Goal: Task Accomplishment & Management: Manage account settings

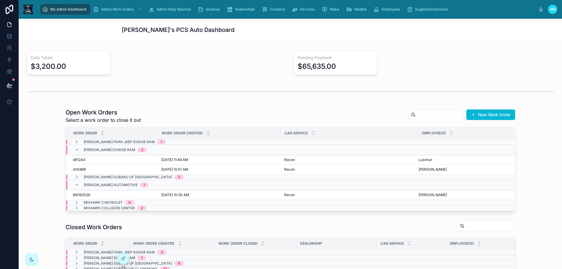
scroll to position [88, 0]
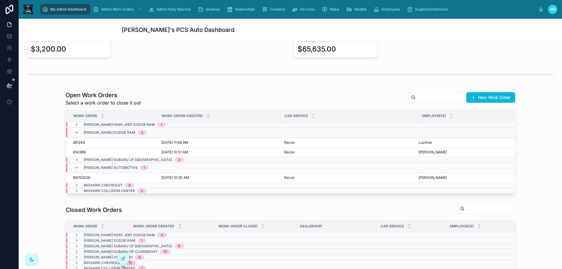
click at [74, 132] on icon at bounding box center [76, 132] width 5 height 5
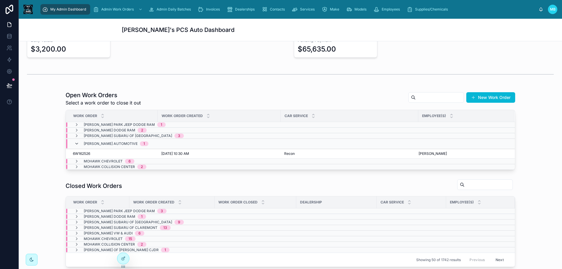
click at [74, 144] on icon at bounding box center [76, 143] width 5 height 5
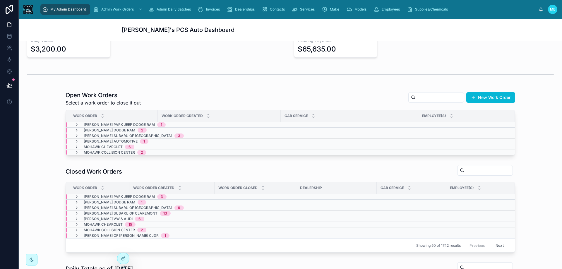
click at [74, 146] on icon at bounding box center [76, 147] width 5 height 5
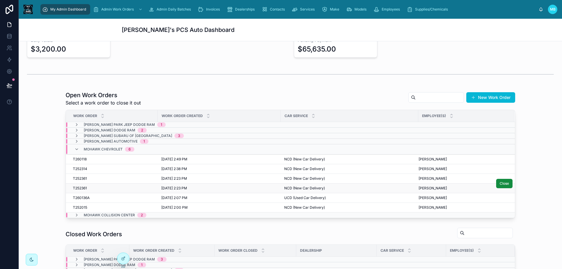
click at [75, 189] on span "T252361" at bounding box center [80, 188] width 14 height 5
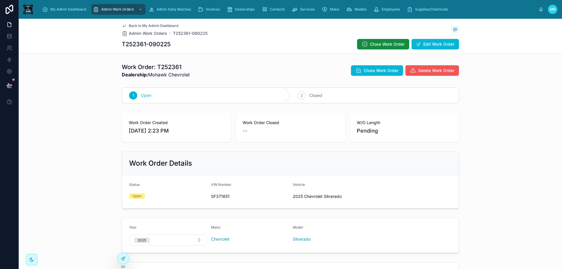
click at [425, 68] on span "Delete Work Order" at bounding box center [436, 71] width 36 height 6
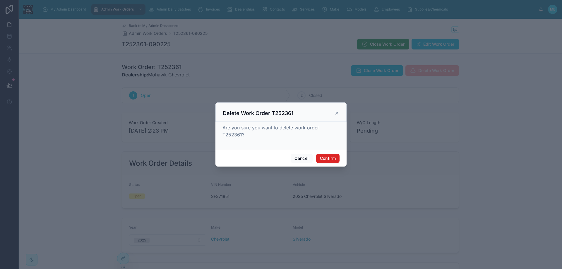
click at [327, 155] on button "Confirm" at bounding box center [327, 158] width 23 height 9
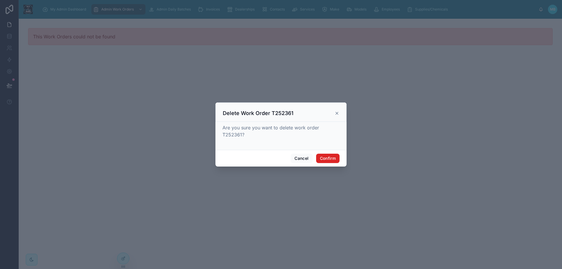
click at [329, 159] on button "Confirm" at bounding box center [327, 158] width 23 height 9
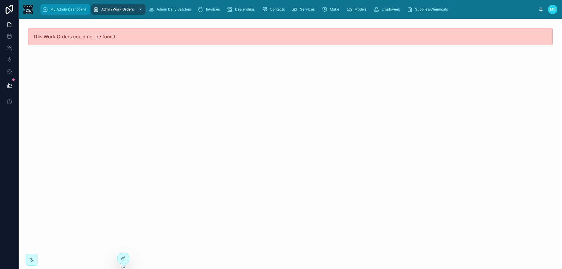
click at [65, 10] on span "My Admin Dashboard" at bounding box center [68, 9] width 36 height 5
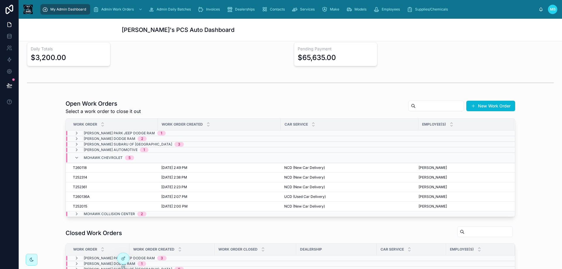
scroll to position [88, 0]
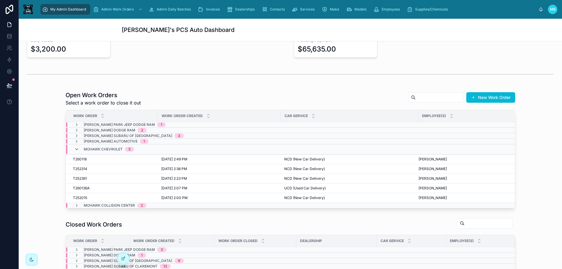
click at [74, 149] on icon at bounding box center [76, 149] width 5 height 5
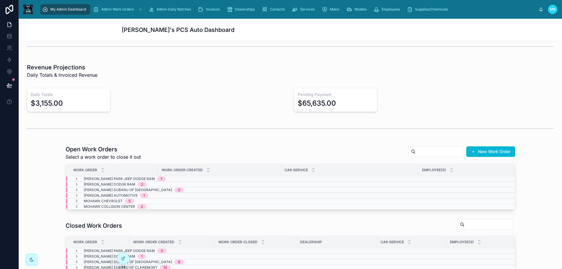
scroll to position [0, 0]
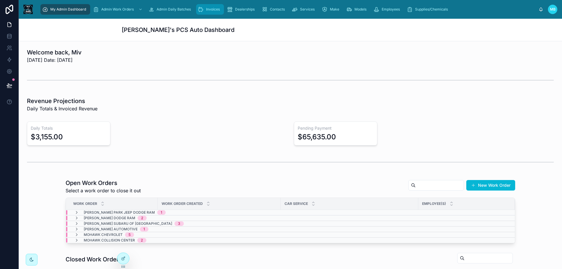
click at [211, 12] on div "Invoices" at bounding box center [210, 9] width 24 height 9
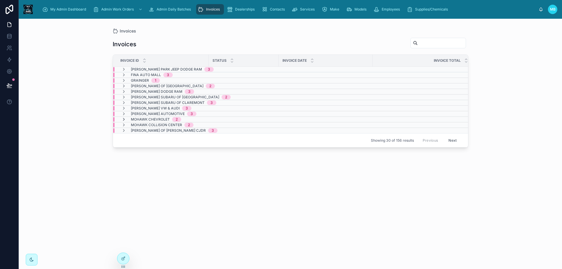
click at [124, 119] on icon at bounding box center [123, 119] width 5 height 5
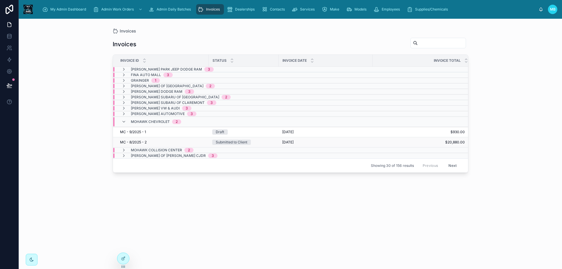
click at [238, 142] on div "Submitted to Client" at bounding box center [232, 142] width 32 height 5
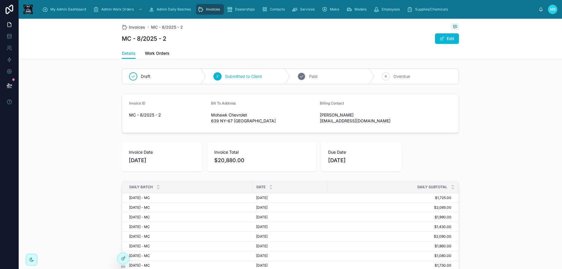
click at [299, 74] on icon at bounding box center [301, 76] width 5 height 5
click at [63, 11] on span "My Admin Dashboard" at bounding box center [68, 9] width 36 height 5
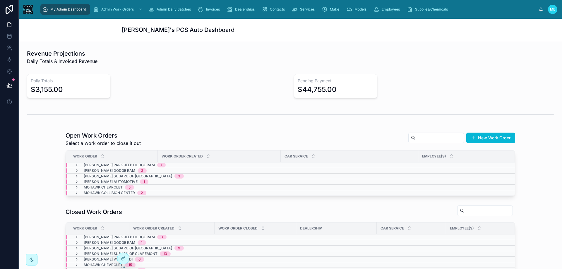
scroll to position [59, 0]
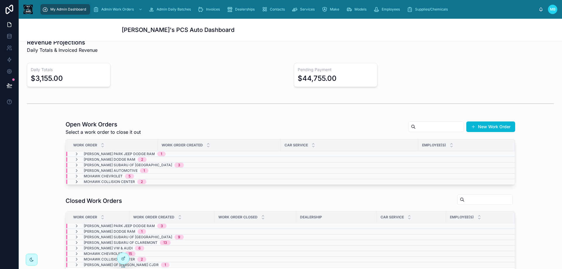
click at [74, 181] on icon at bounding box center [76, 181] width 5 height 5
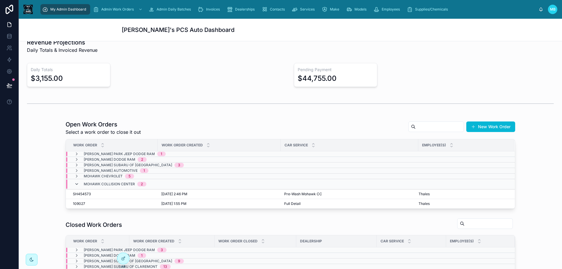
click at [75, 183] on icon at bounding box center [76, 184] width 5 height 5
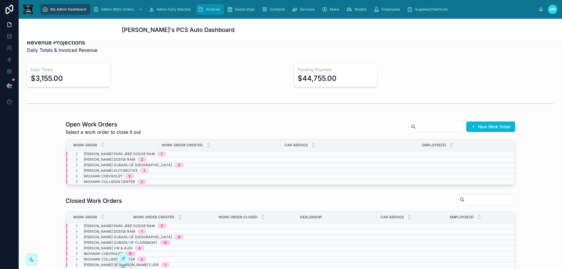
click at [216, 10] on span "Invoices" at bounding box center [213, 9] width 14 height 5
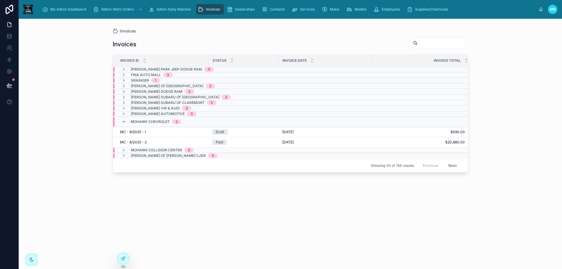
click at [123, 121] on icon at bounding box center [123, 121] width 5 height 5
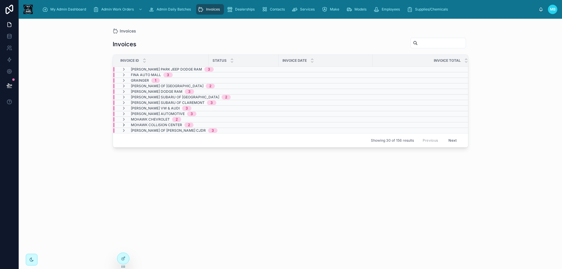
click at [123, 123] on icon at bounding box center [123, 125] width 5 height 5
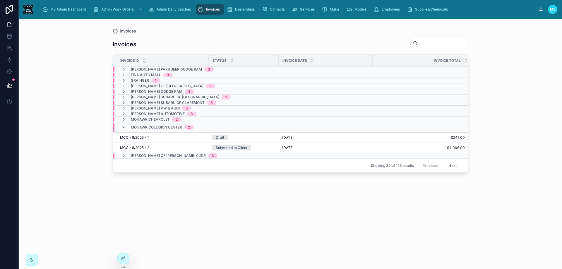
click at [452, 166] on button "Next" at bounding box center [452, 165] width 16 height 9
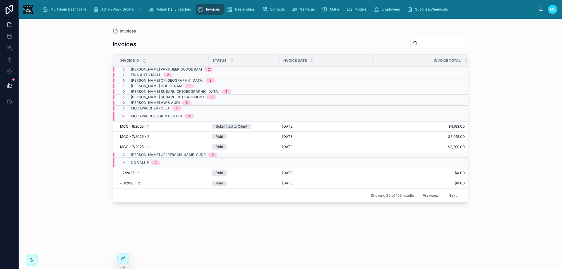
click at [430, 195] on button "Previous" at bounding box center [429, 195] width 23 height 9
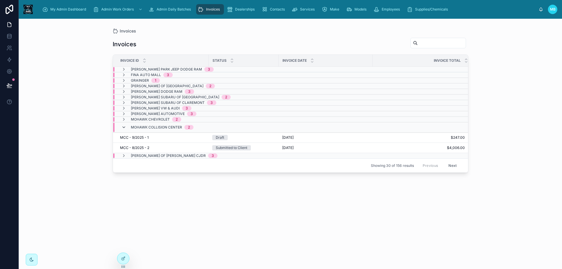
click at [122, 128] on icon at bounding box center [123, 127] width 5 height 5
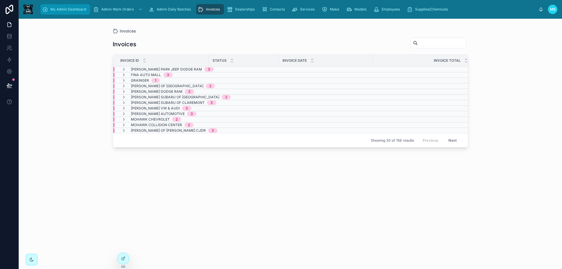
click at [61, 9] on span "My Admin Dashboard" at bounding box center [68, 9] width 36 height 5
